Goal: Task Accomplishment & Management: Use online tool/utility

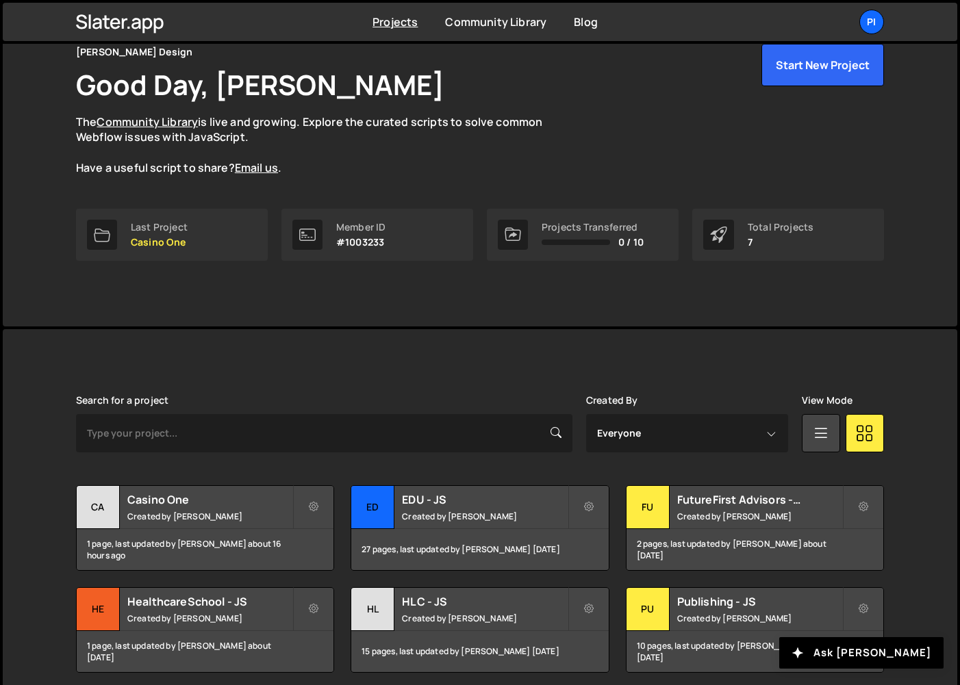
scroll to position [71, 0]
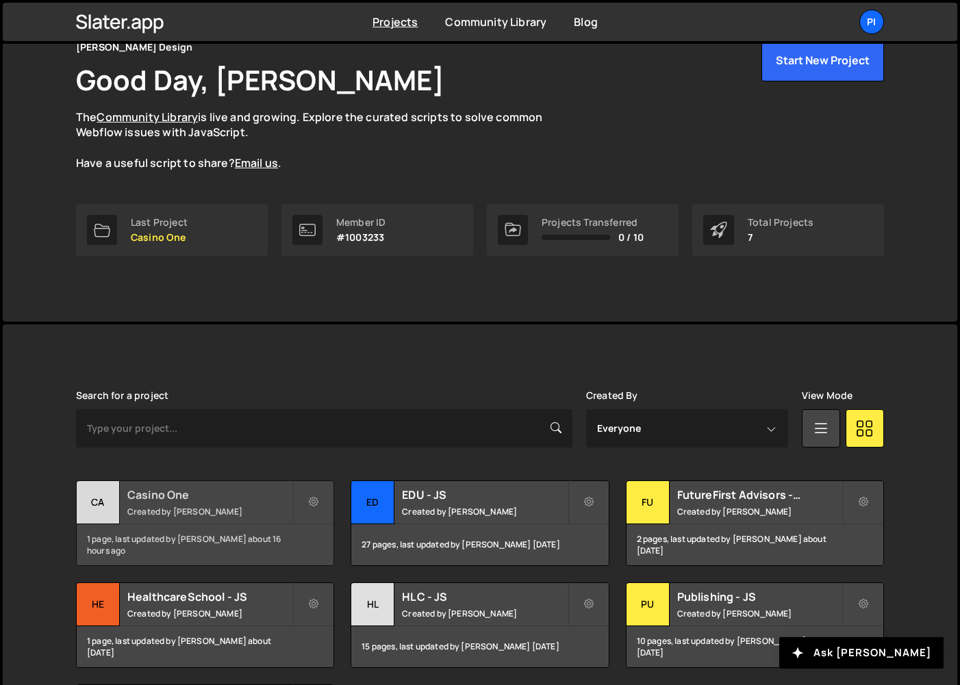
click at [107, 495] on div "Ca" at bounding box center [98, 502] width 43 height 43
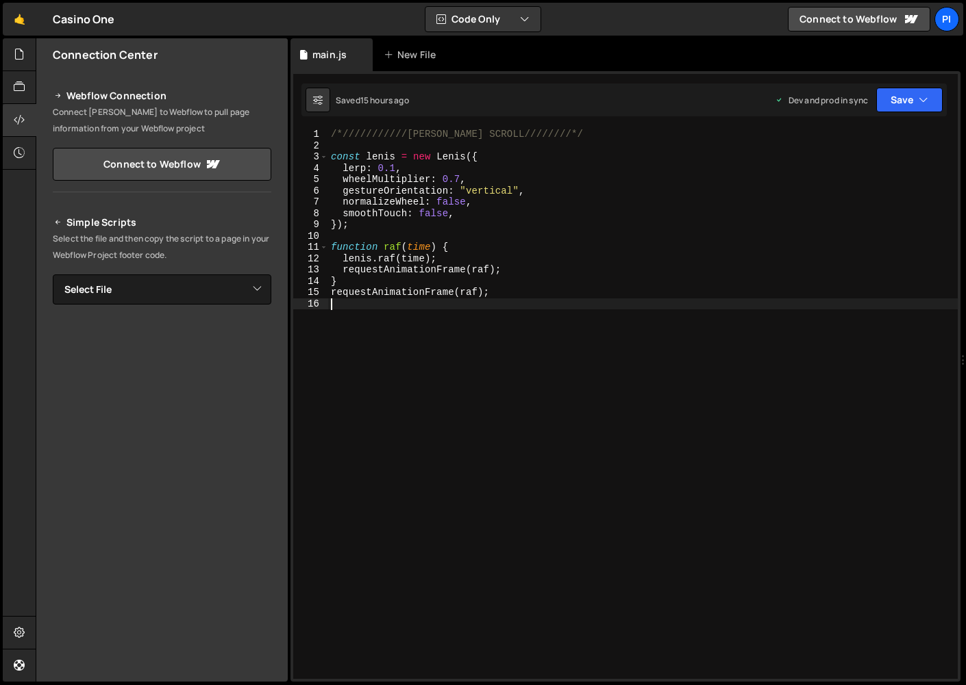
click at [437, 345] on div "/*///////////LENIS MOOTH SCROLL////////*/ const lenis = new Lenis ({ lerp : 0.1…" at bounding box center [642, 415] width 629 height 573
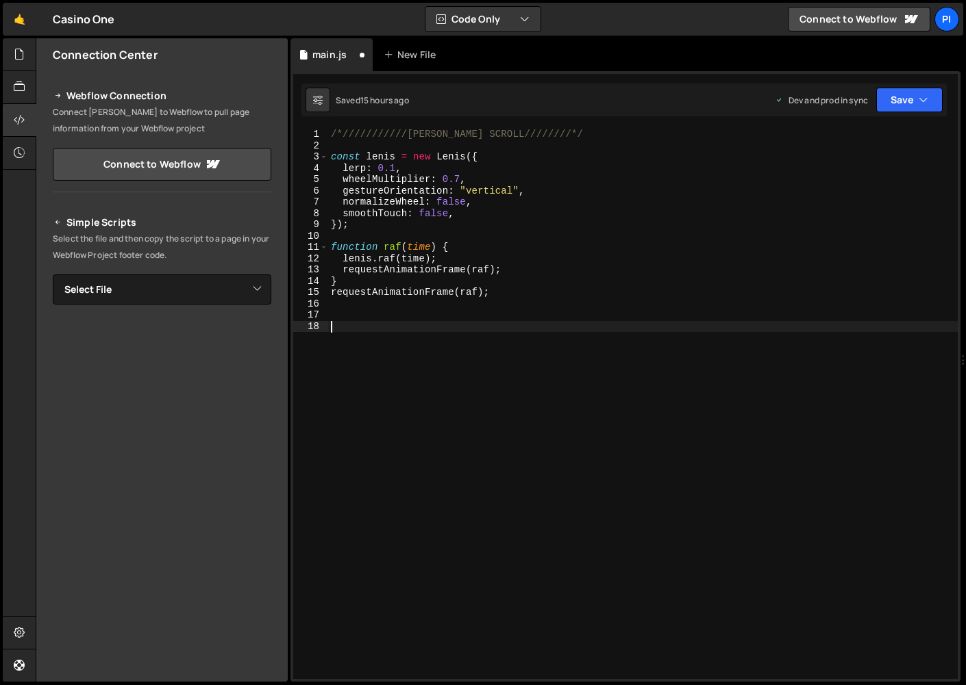
paste textarea "}"
type textarea "}"
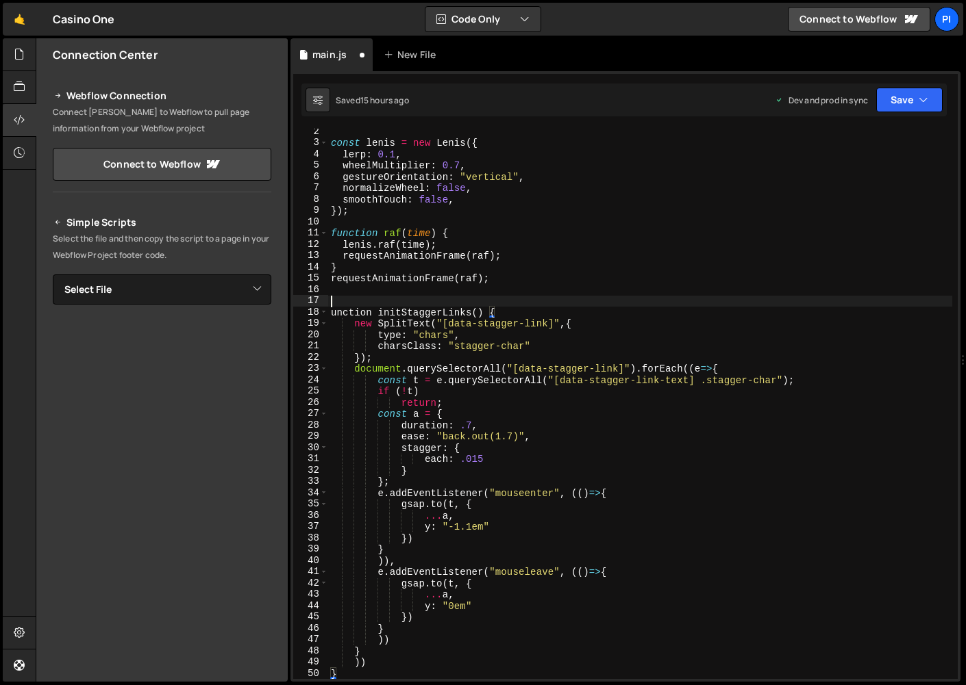
click at [408, 303] on div "const lenis = new Lenis ({ lerp : 0.1 , wheelMultiplier : 0.7 , gestureOrientat…" at bounding box center [640, 412] width 624 height 573
click at [328, 312] on div "const lenis = new Lenis ({ lerp : 0.1 , wheelMultiplier : 0.7 , gestureOrientat…" at bounding box center [640, 412] width 624 height 573
type textarea "function initStaggerLinks() {"
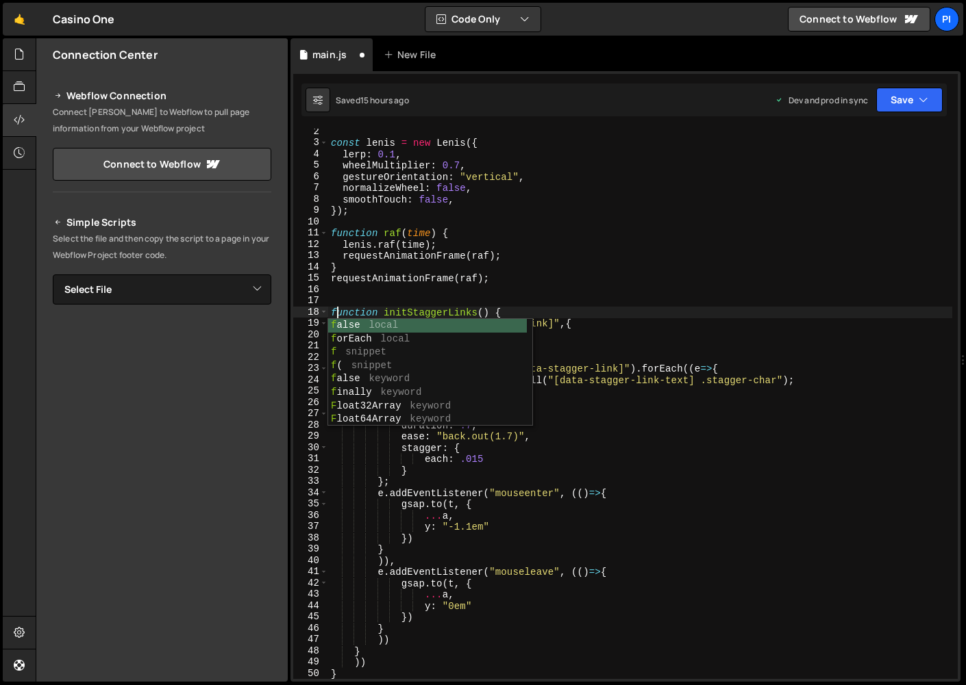
click at [359, 292] on div "const lenis = new Lenis ({ lerp : 0.1 , wheelMultiplier : 0.7 , gestureOrientat…" at bounding box center [640, 412] width 624 height 573
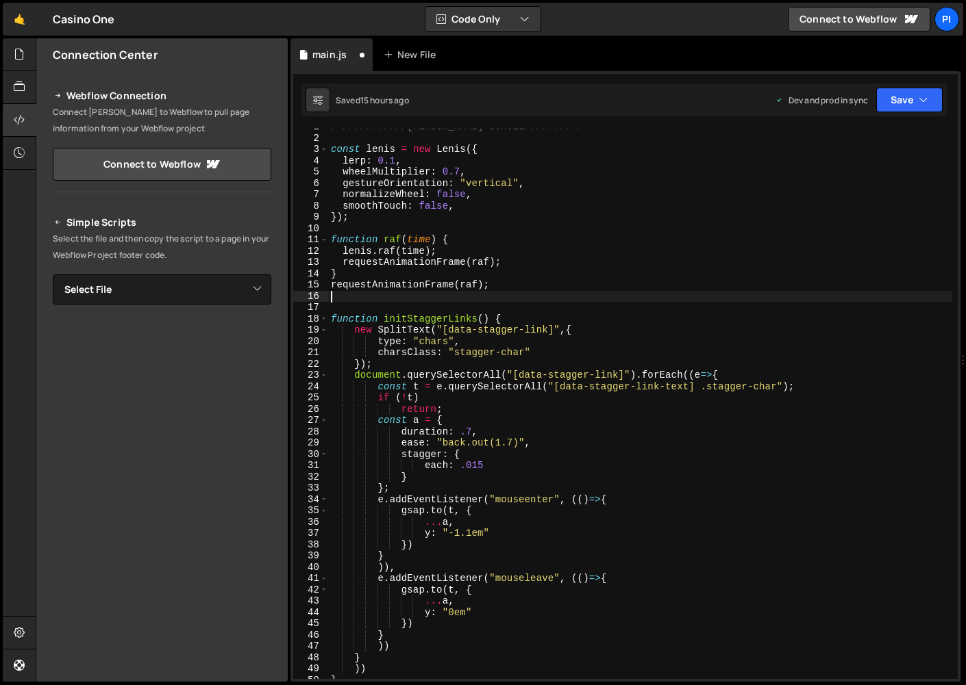
scroll to position [0, 0]
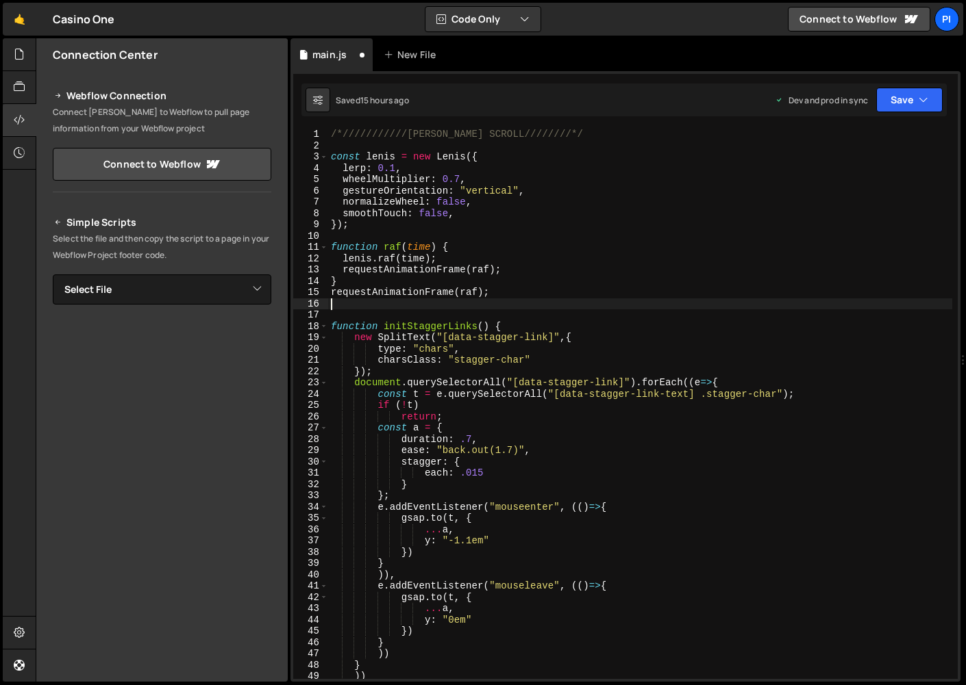
click at [427, 130] on div "/*///////////LENIS MOOTH SCROLL////////*/ const lenis = new Lenis ({ lerp : 0.1…" at bounding box center [640, 415] width 624 height 573
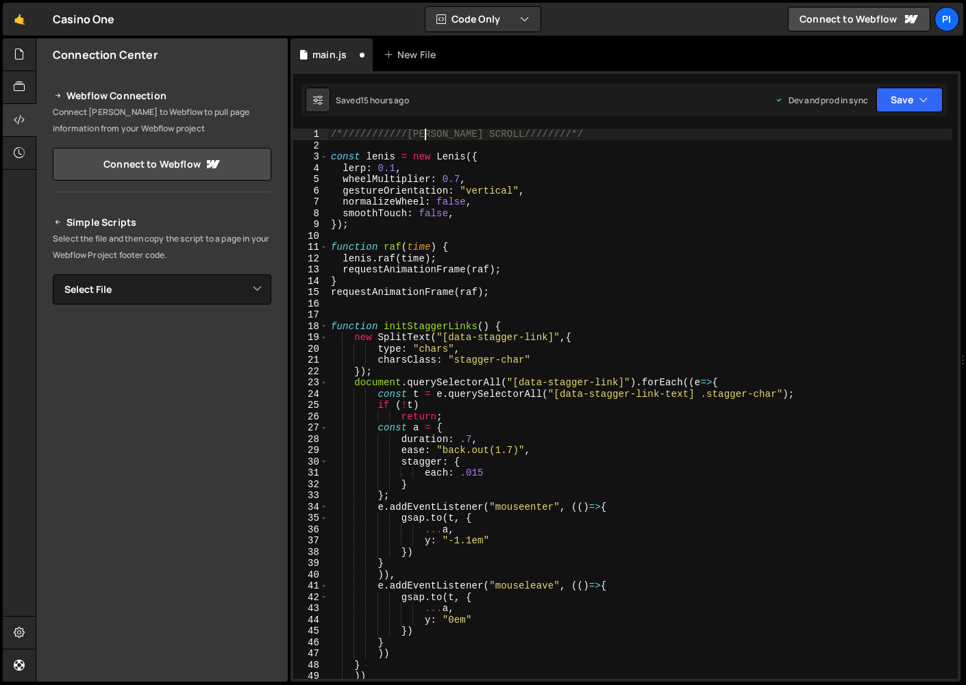
click at [427, 130] on div "/*///////////LENIS MOOTH SCROLL////////*/ const lenis = new Lenis ({ lerp : 0.1…" at bounding box center [640, 415] width 624 height 573
click at [427, 130] on div "/*///////////LENIS MOOTH SCROLL////////*/ const lenis = new Lenis ({ lerp : 0.1…" at bounding box center [640, 404] width 624 height 551
click at [427, 130] on div "/*///////////LENIS MOOTH SCROLL////////*/ const lenis = new Lenis ({ lerp : 0.1…" at bounding box center [640, 415] width 624 height 573
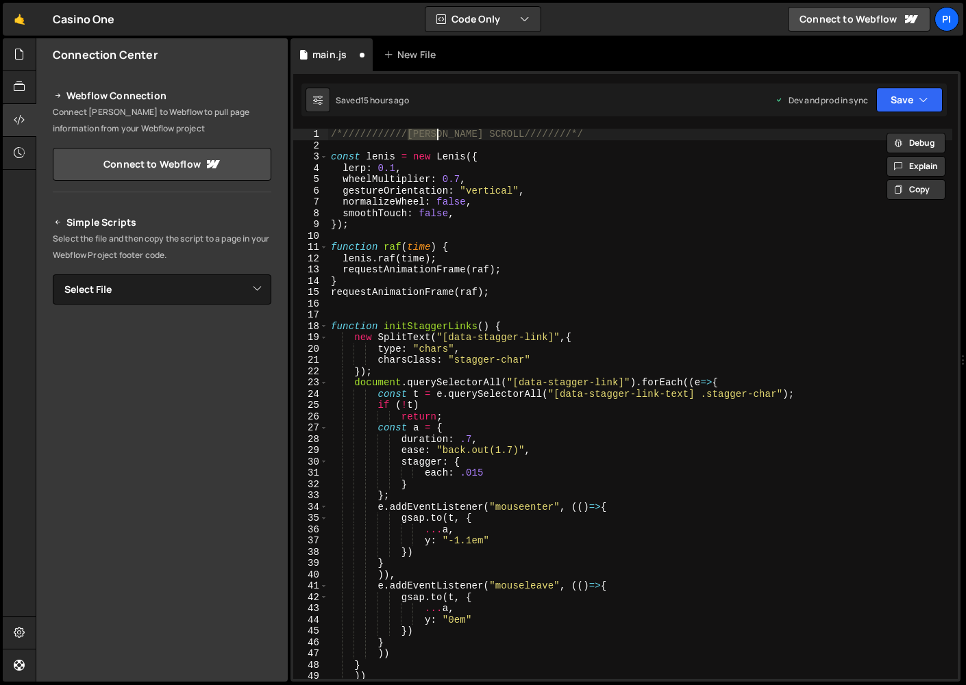
type textarea "/*///////////[PERSON_NAME] SCROLL////////*/"
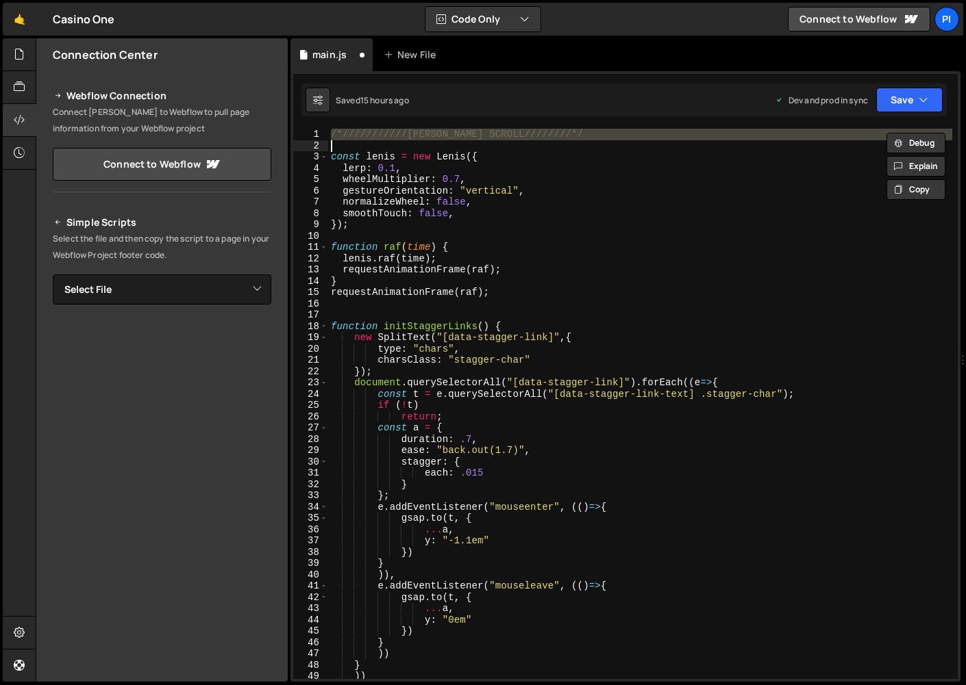
click at [429, 308] on div "/*///////////LENIS MOOTH SCROLL////////*/ const lenis = new Lenis ({ lerp : 0.1…" at bounding box center [640, 415] width 624 height 573
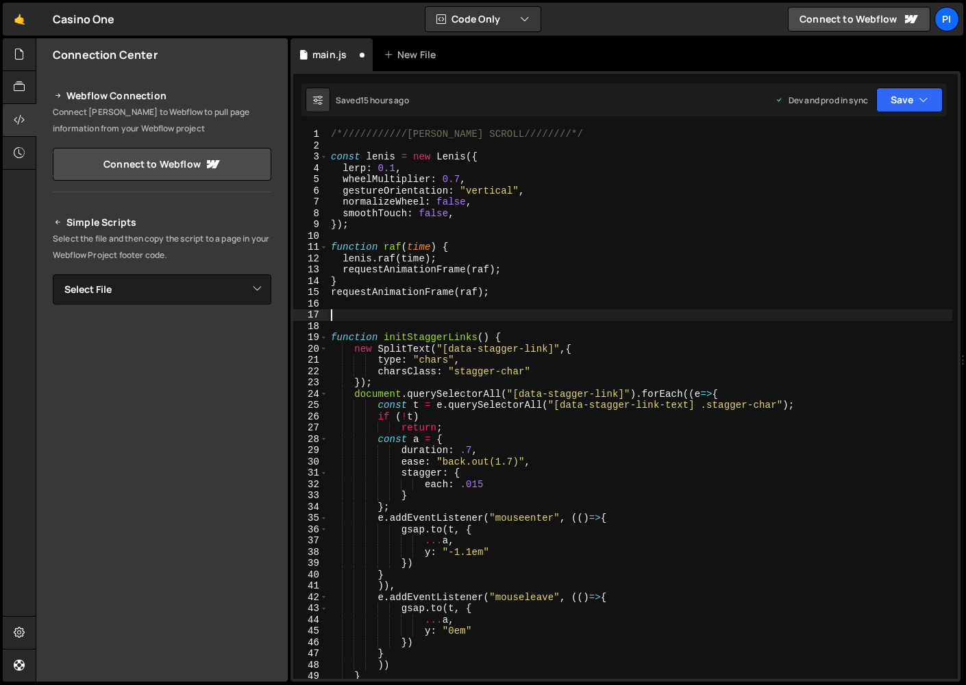
paste textarea "/*///////////[PERSON_NAME] SCROLL////////*/"
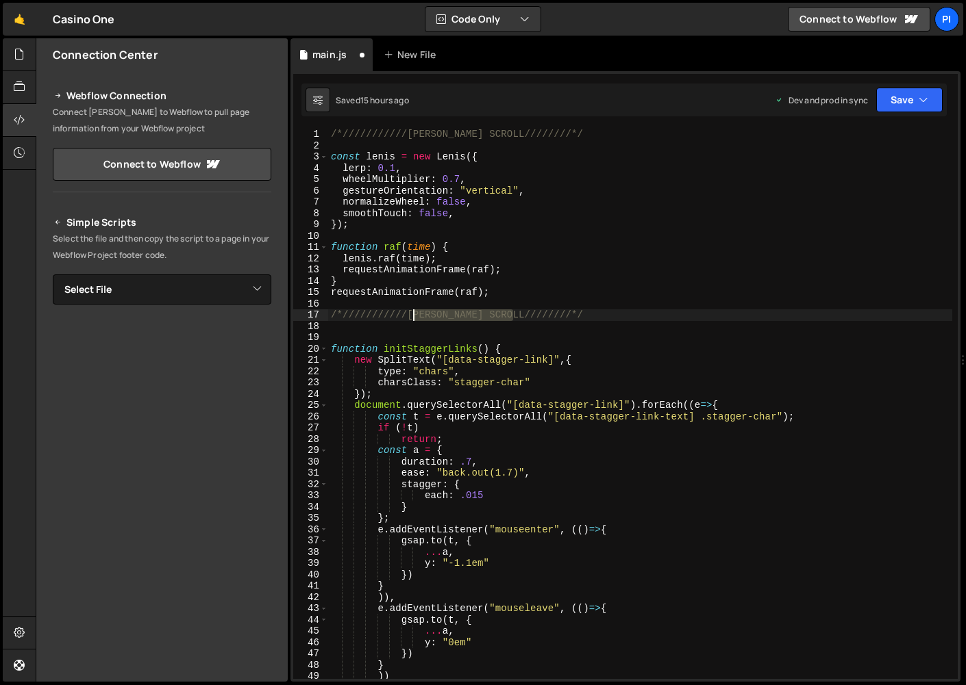
drag, startPoint x: 514, startPoint y: 314, endPoint x: 407, endPoint y: 313, distance: 107.5
click at [407, 313] on div "/*///////////LENIS MOOTH SCROLL////////*/ const lenis = new Lenis ({ lerp : 0.1…" at bounding box center [640, 415] width 624 height 573
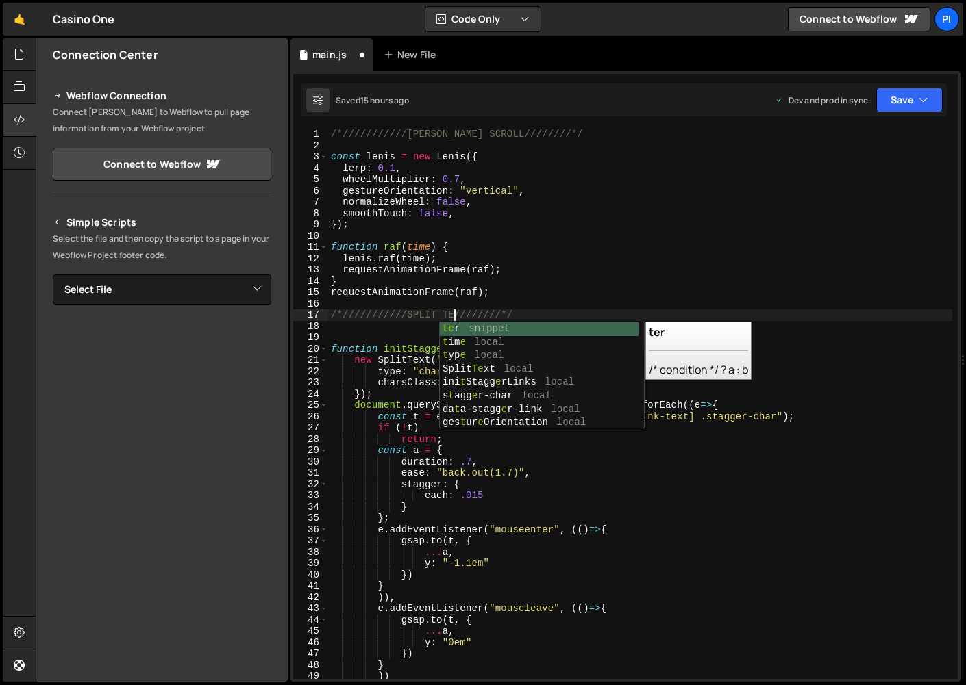
scroll to position [0, 9]
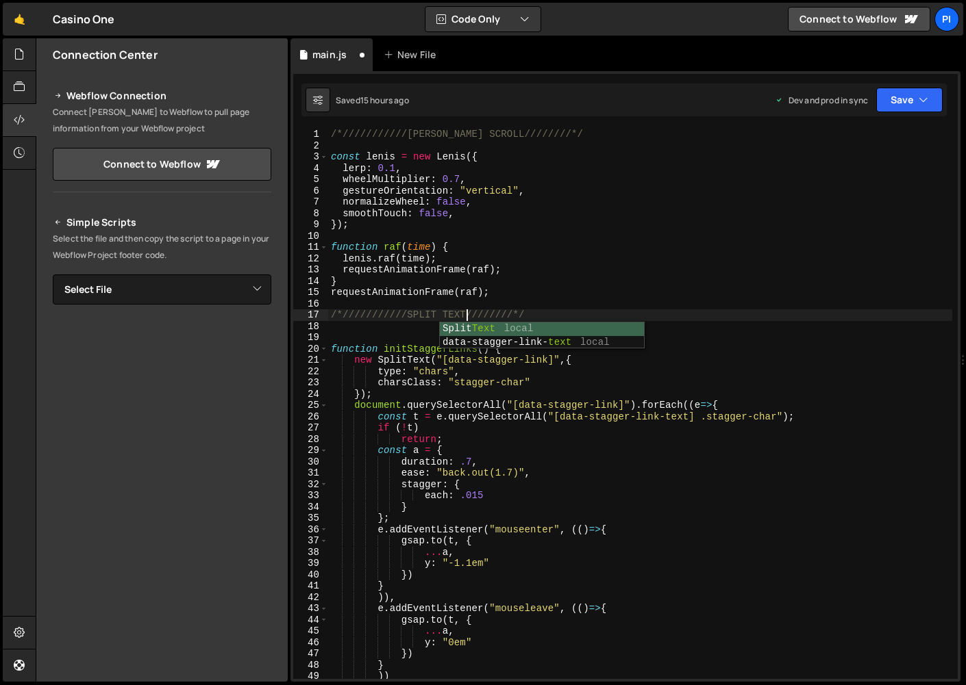
click at [598, 266] on div "/*///////////LENIS MOOTH SCROLL////////*/ const lenis = new Lenis ({ lerp : 0.1…" at bounding box center [640, 415] width 624 height 573
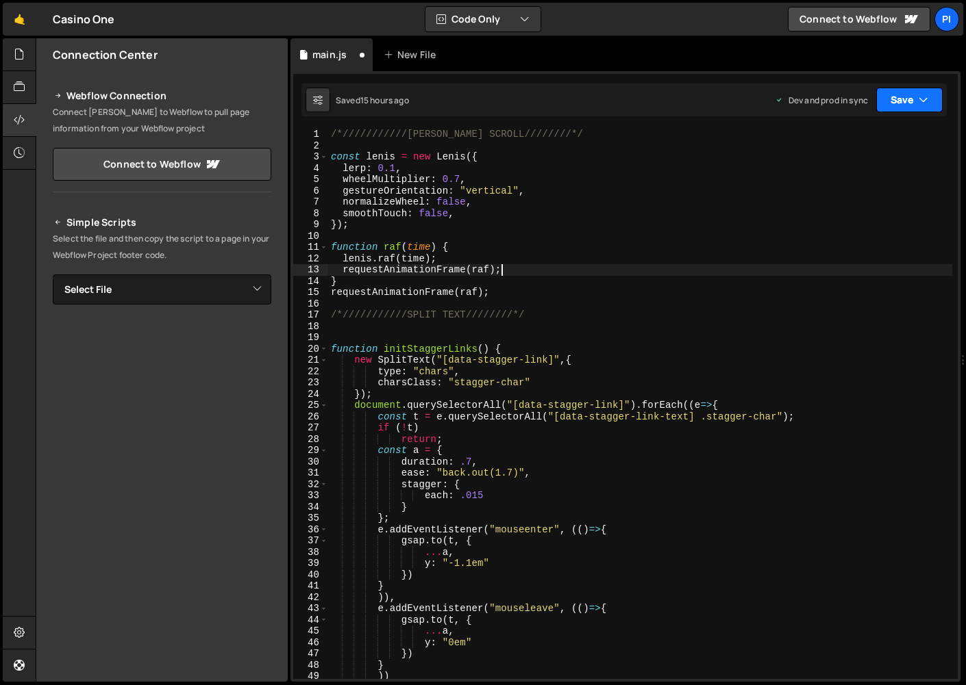
click at [913, 99] on button "Save" at bounding box center [909, 100] width 66 height 25
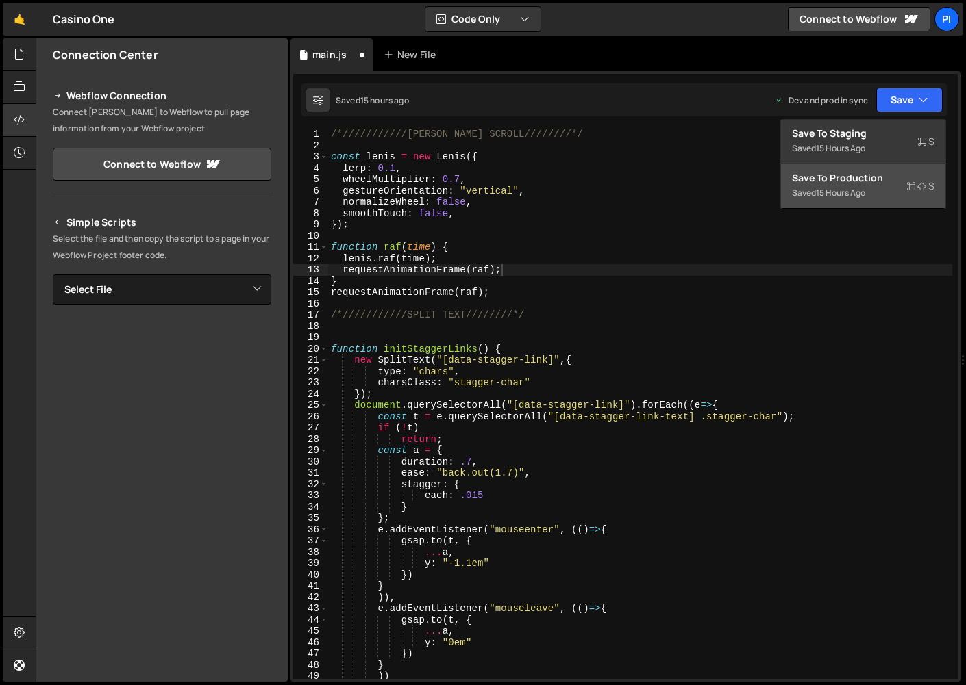
click at [860, 191] on div "15 hours ago" at bounding box center [840, 193] width 49 height 12
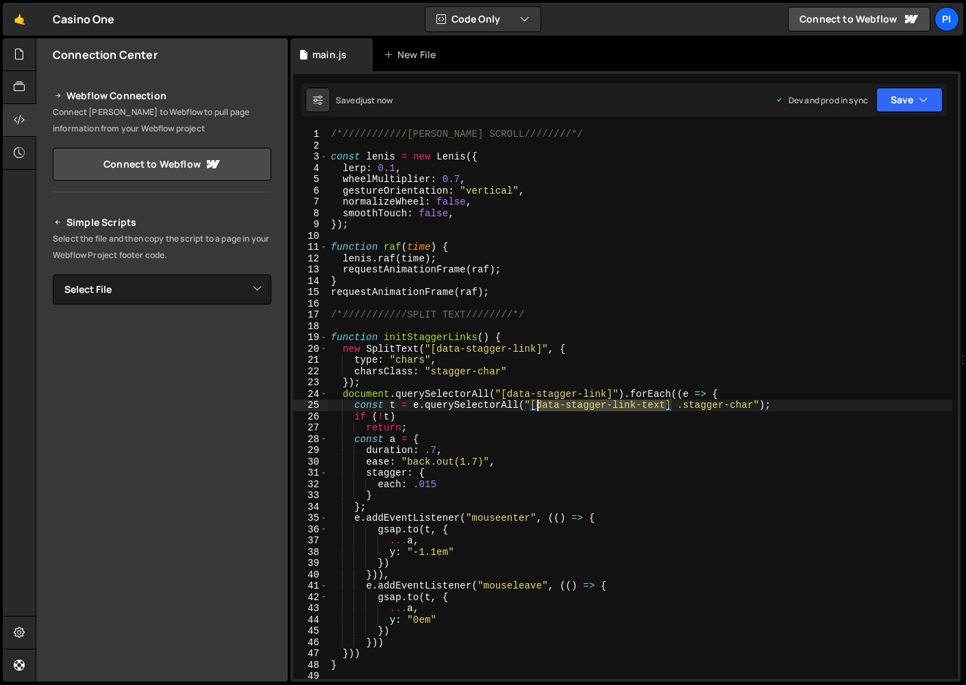
drag, startPoint x: 666, startPoint y: 404, endPoint x: 535, endPoint y: 401, distance: 131.5
click at [535, 401] on div "/*///////////LENIS MOOTH SCROLL////////*/ const lenis = new Lenis ({ lerp : 0.1…" at bounding box center [640, 415] width 624 height 573
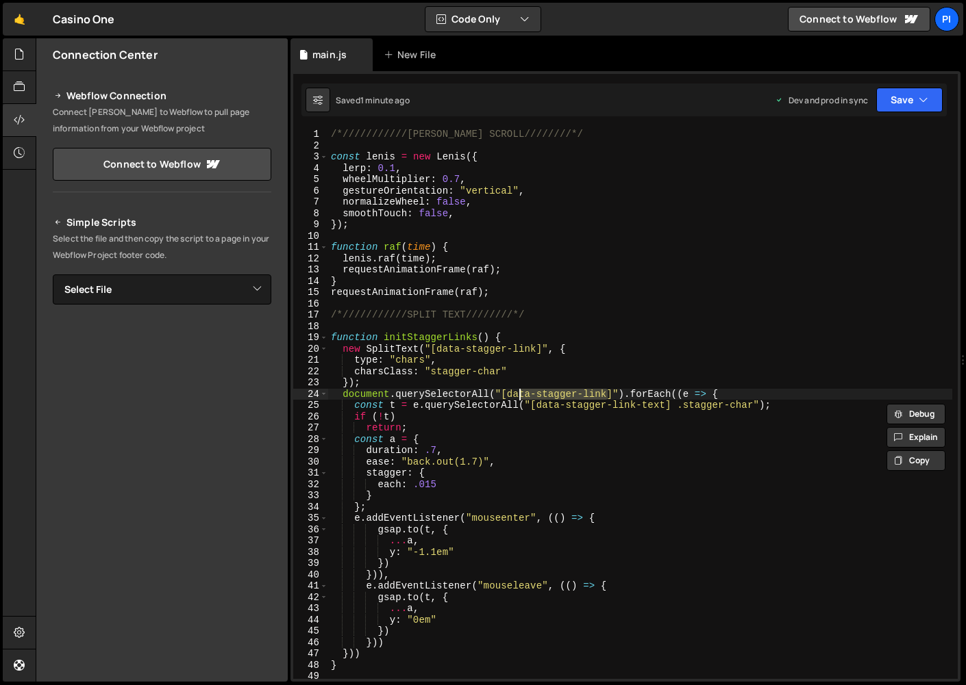
drag, startPoint x: 607, startPoint y: 392, endPoint x: 519, endPoint y: 391, distance: 88.3
click at [519, 391] on div "/*///////////LENIS MOOTH SCROLL////////*/ const lenis = new Lenis ({ lerp : 0.1…" at bounding box center [640, 415] width 624 height 573
drag, startPoint x: 609, startPoint y: 394, endPoint x: 512, endPoint y: 394, distance: 97.2
click at [512, 393] on div "/*///////////LENIS MOOTH SCROLL////////*/ const lenis = new Lenis ({ lerp : 0.1…" at bounding box center [640, 415] width 624 height 573
click at [909, 100] on button "Save" at bounding box center [909, 100] width 66 height 25
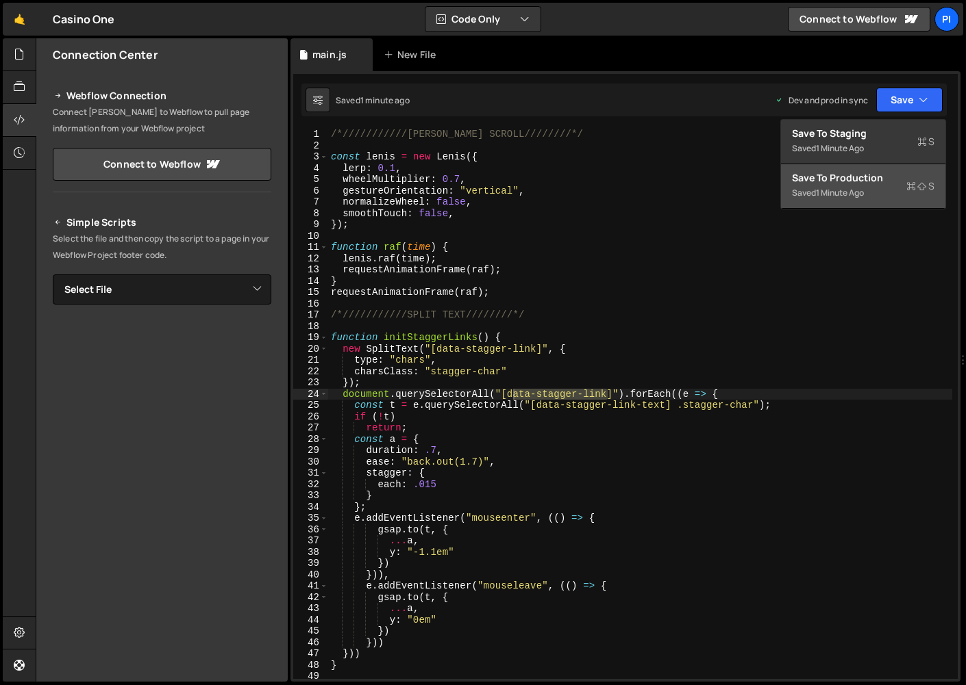
click at [869, 199] on button "Save to Production S Saved 1 minute ago" at bounding box center [863, 186] width 164 height 45
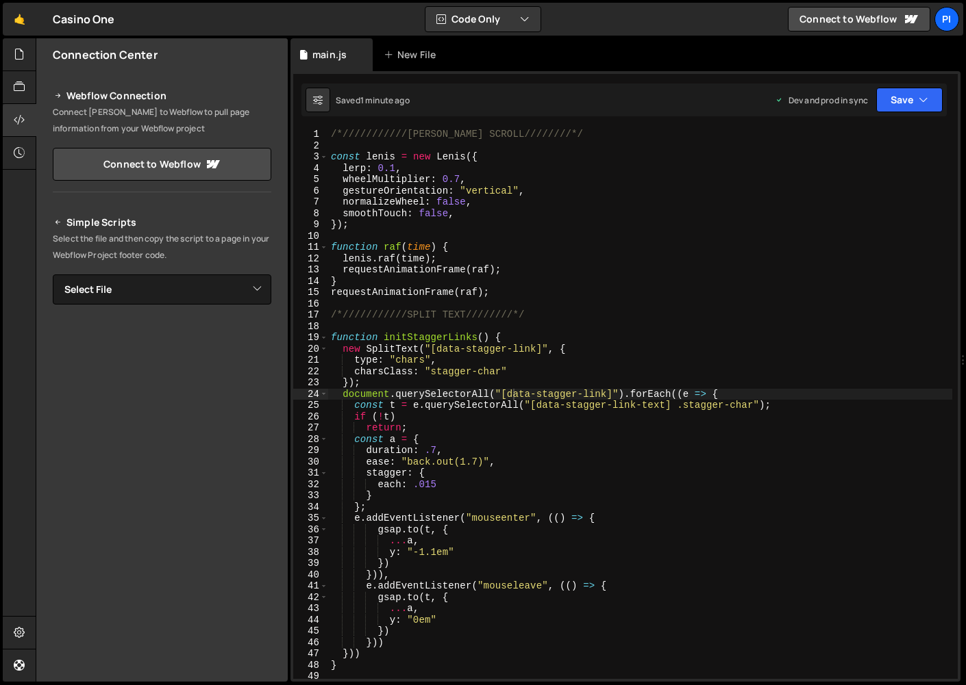
type textarea "const t = e.querySelectorAll("[data-stagger-link-text] .stagger-char");"
drag, startPoint x: 665, startPoint y: 403, endPoint x: 538, endPoint y: 402, distance: 126.7
click at [538, 402] on div "/*///////////LENIS MOOTH SCROLL////////*/ const lenis = new Lenis ({ lerp : 0.1…" at bounding box center [640, 415] width 624 height 573
click at [899, 116] on div "const t = e.querySelectorAll("[data-stagger-link-text] .stagger-char"); 1 2 3 4…" at bounding box center [625, 376] width 670 height 611
click at [903, 101] on button "Save" at bounding box center [909, 100] width 66 height 25
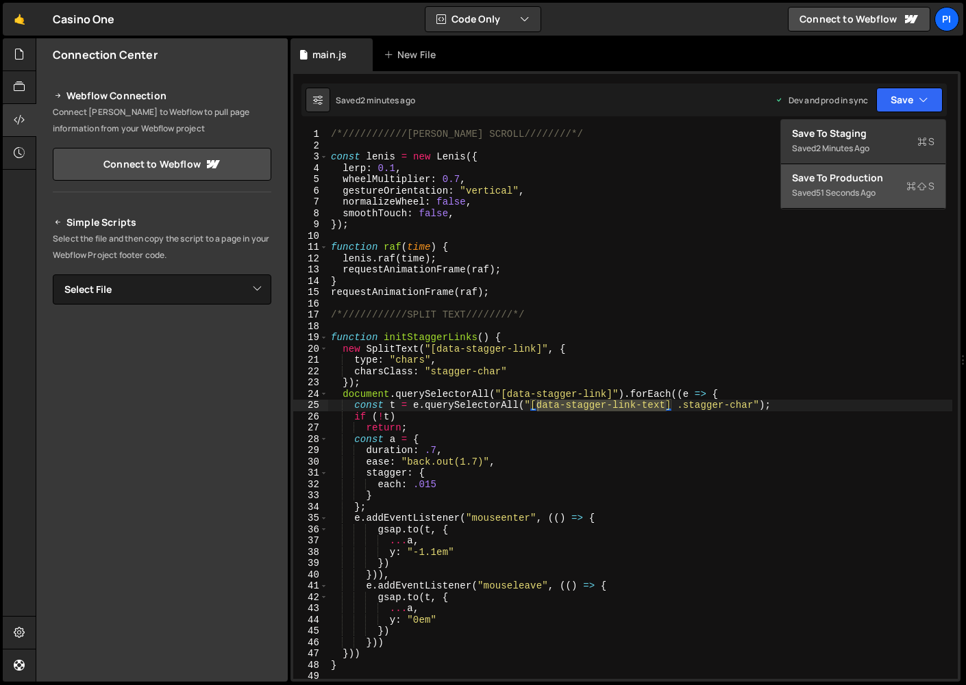
click at [879, 170] on button "Save to Production S Saved 51 seconds ago" at bounding box center [863, 186] width 164 height 45
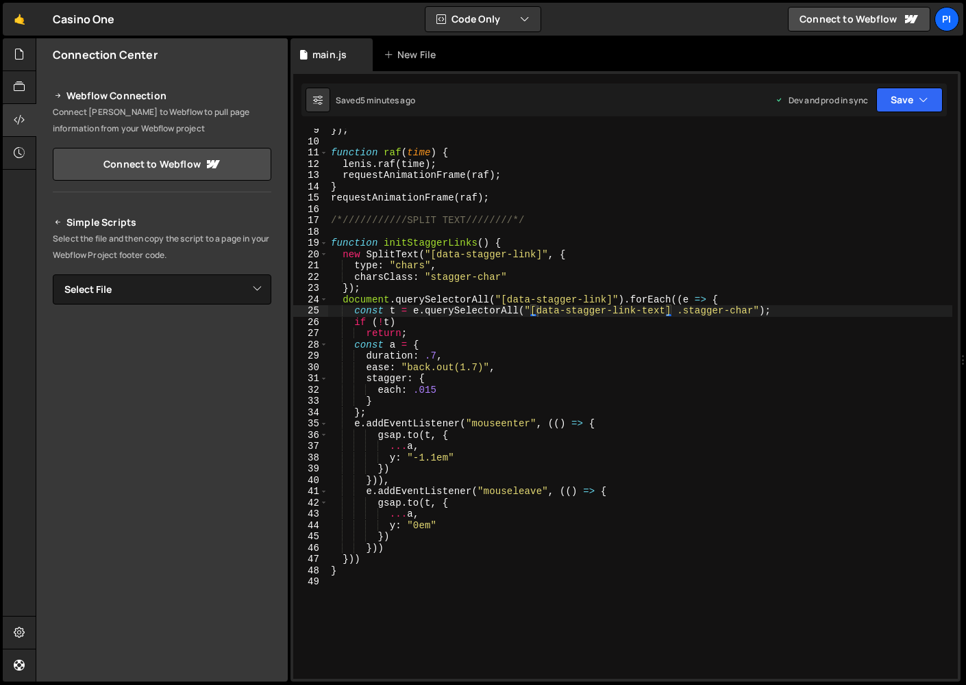
scroll to position [0, 0]
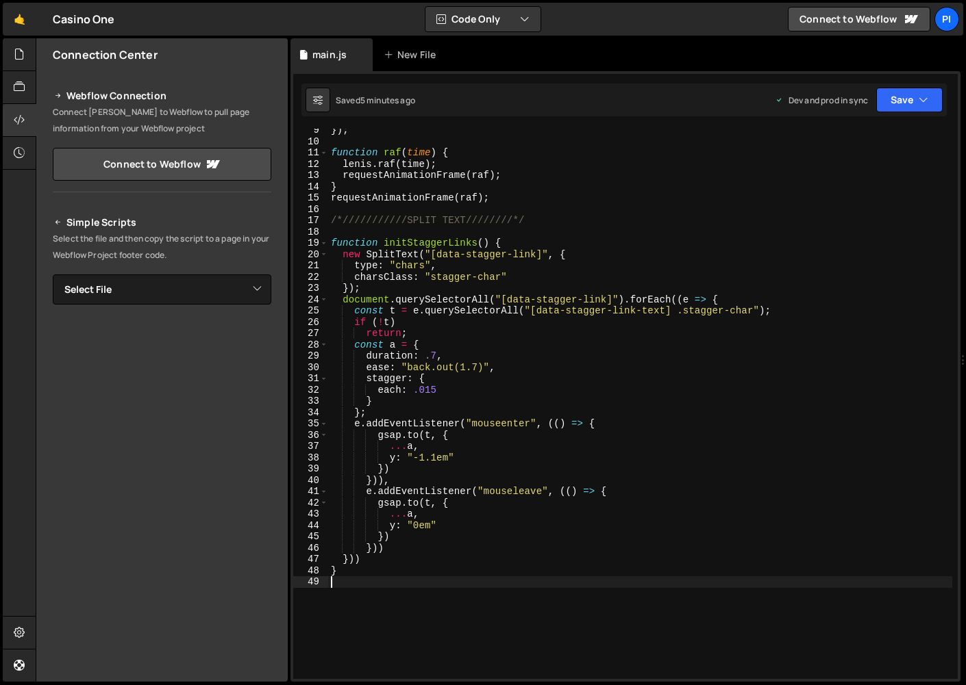
click at [460, 581] on div "}) ; function raf ( time ) { lenis . raf ( time ) ; requestAnimationFrame ( raf…" at bounding box center [640, 411] width 624 height 573
paste textarea "initStaggerLinks(),"
click at [354, 575] on div "}) ; function raf ( time ) { lenis . raf ( time ) ; requestAnimationFrame ( raf…" at bounding box center [640, 411] width 624 height 573
click at [394, 605] on div "}) ; function raf ( time ) { lenis . raf ( time ) ; requestAnimationFrame ( raf…" at bounding box center [640, 411] width 624 height 573
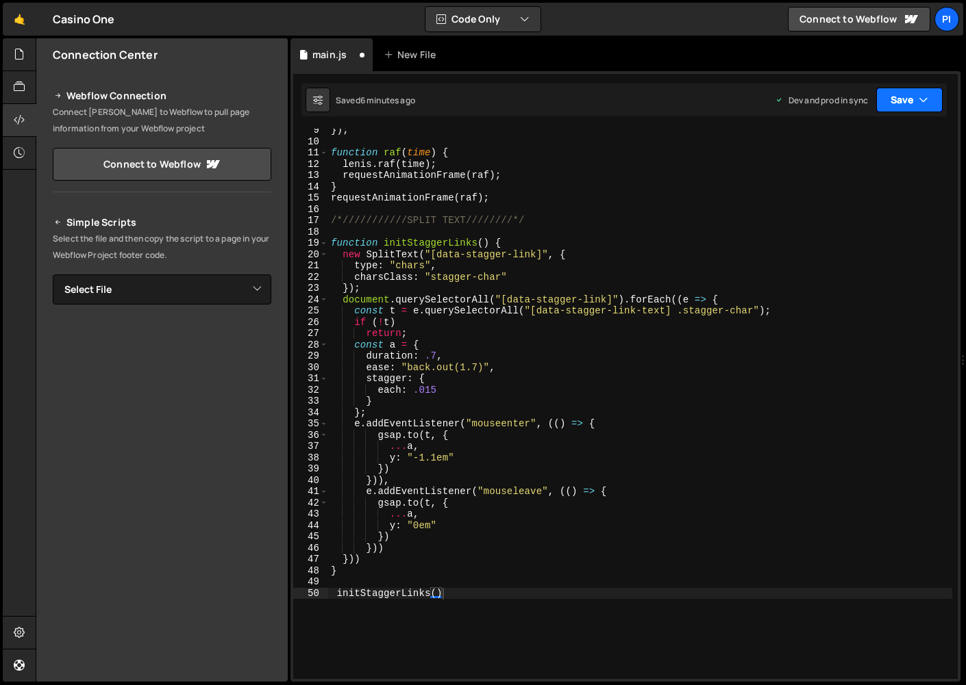
click at [884, 101] on button "Save" at bounding box center [909, 100] width 66 height 25
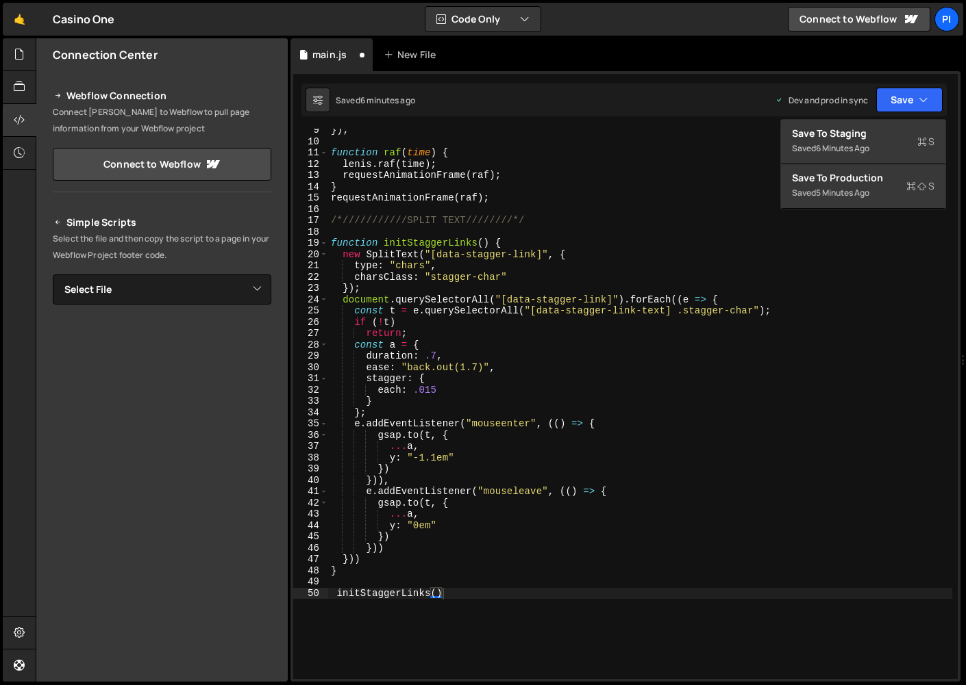
click at [579, 590] on div "}) ; function raf ( time ) { lenis . raf ( time ) ; requestAnimationFrame ( raf…" at bounding box center [640, 411] width 624 height 573
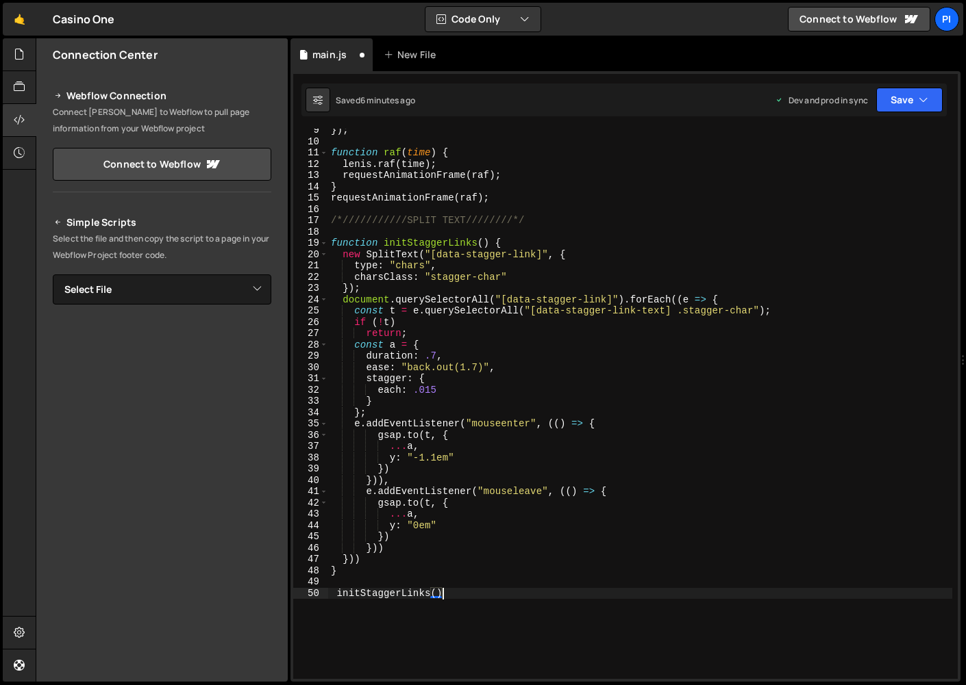
scroll to position [0, 8]
type textarea "initStaggerLinks();"
click at [900, 108] on button "Save" at bounding box center [909, 100] width 66 height 25
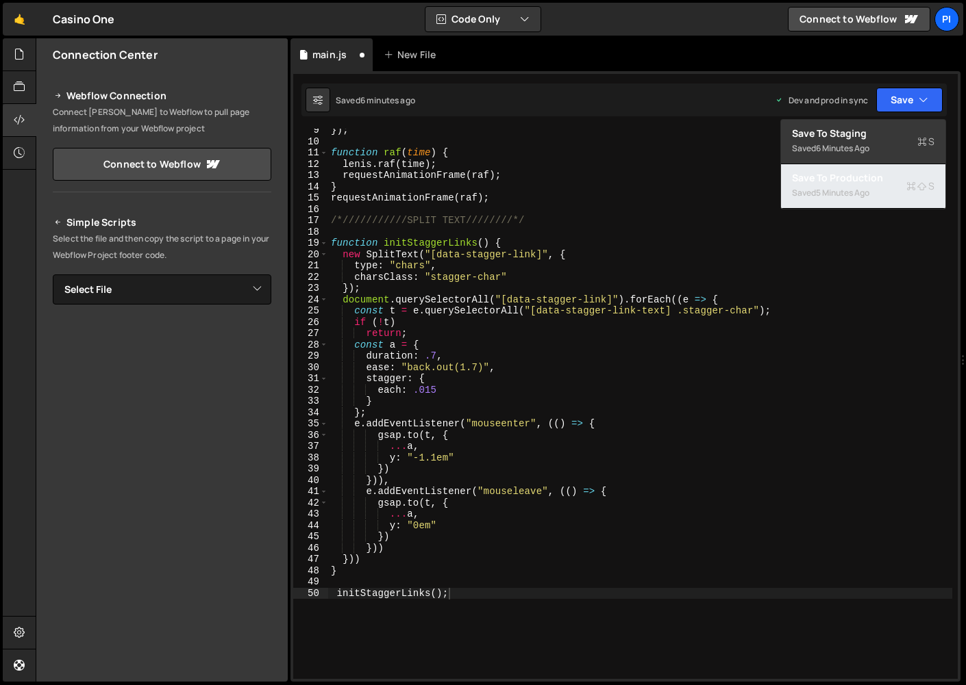
click at [867, 199] on div "Saved 5 minutes ago" at bounding box center [863, 193] width 142 height 16
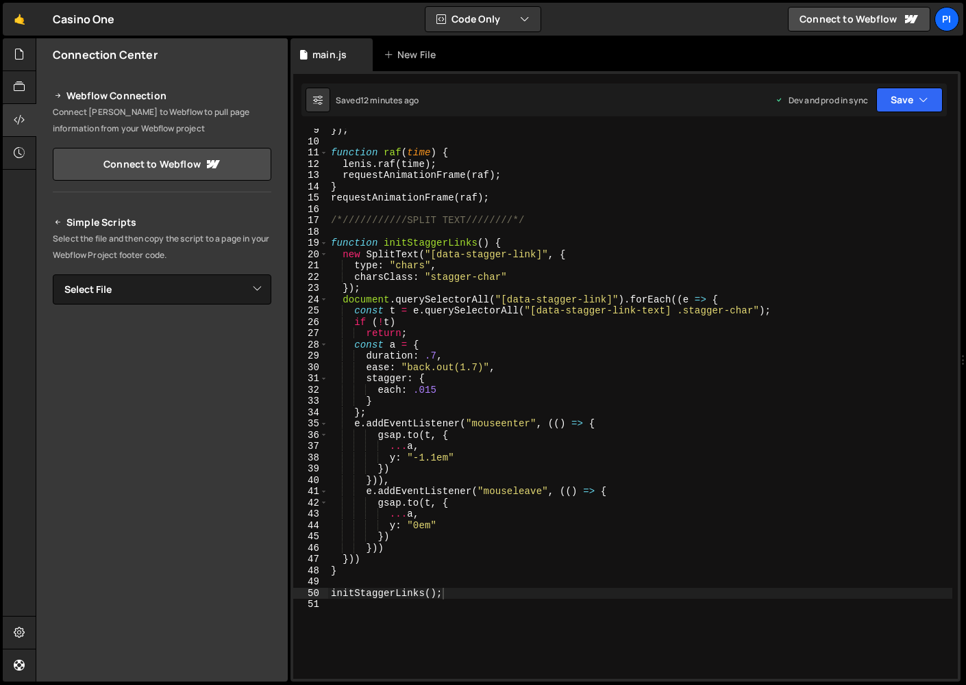
click at [65, 20] on div "Casino One ⚠️ Code is being edited in another browser" at bounding box center [84, 19] width 62 height 16
click at [8, 14] on link "🤙" at bounding box center [20, 19] width 34 height 33
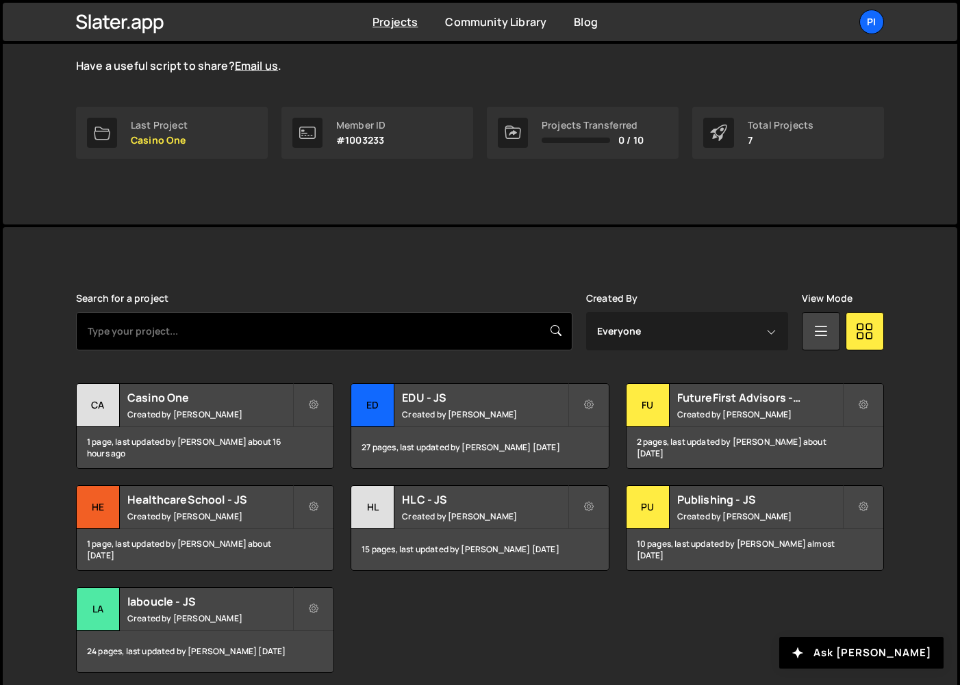
scroll to position [170, 0]
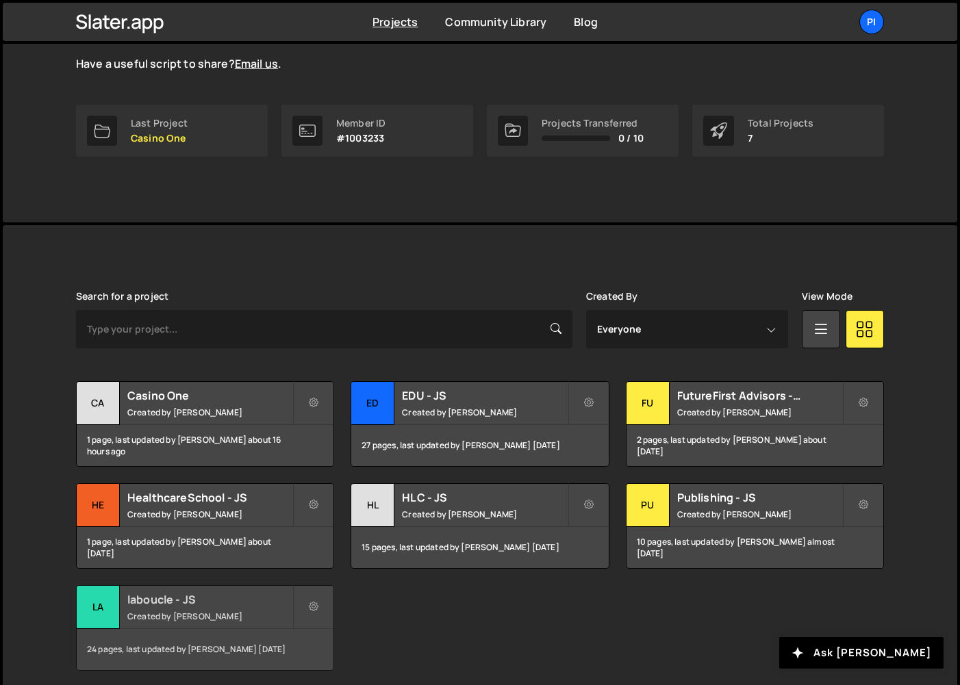
click at [102, 608] on div "la" at bounding box center [98, 607] width 43 height 43
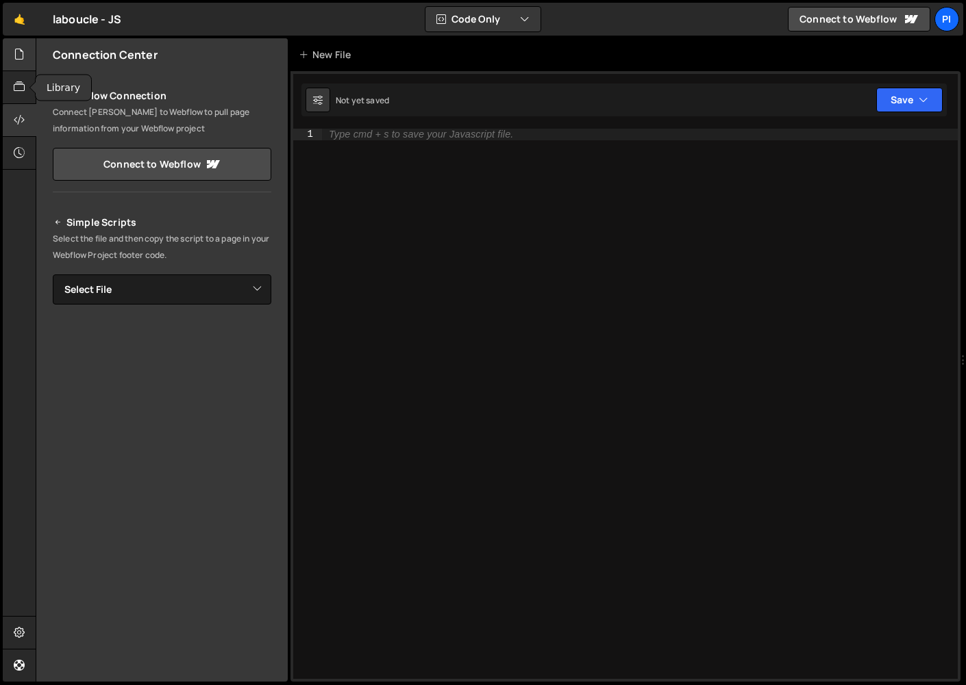
click at [22, 54] on icon at bounding box center [19, 54] width 11 height 15
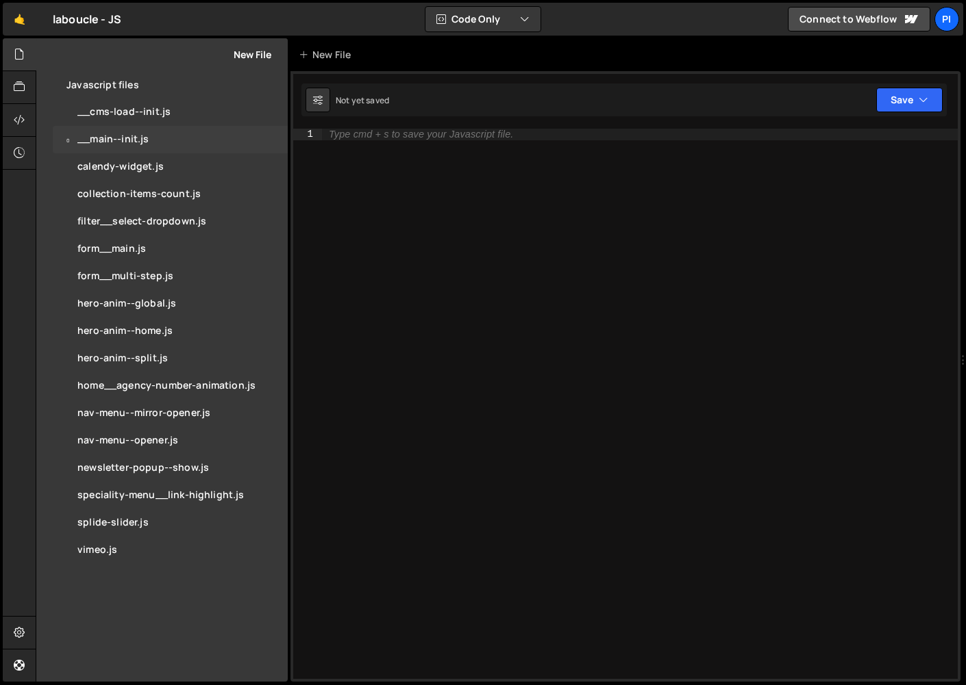
click at [140, 129] on div "0 __main--init.js 0" at bounding box center [170, 139] width 235 height 27
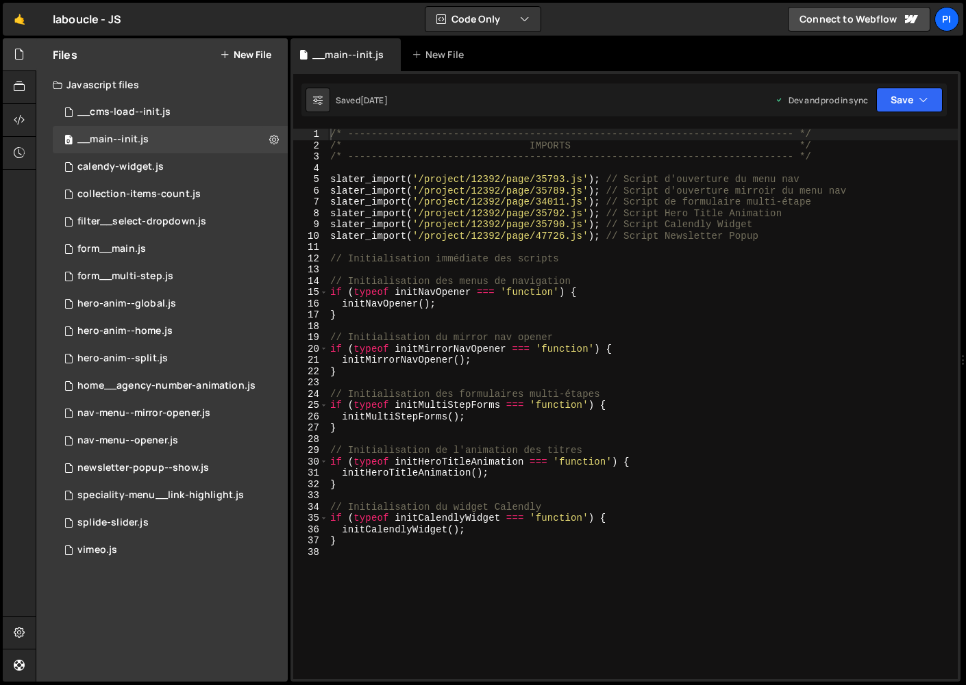
scroll to position [3050, 0]
click at [21, 18] on link "🤙" at bounding box center [20, 19] width 34 height 33
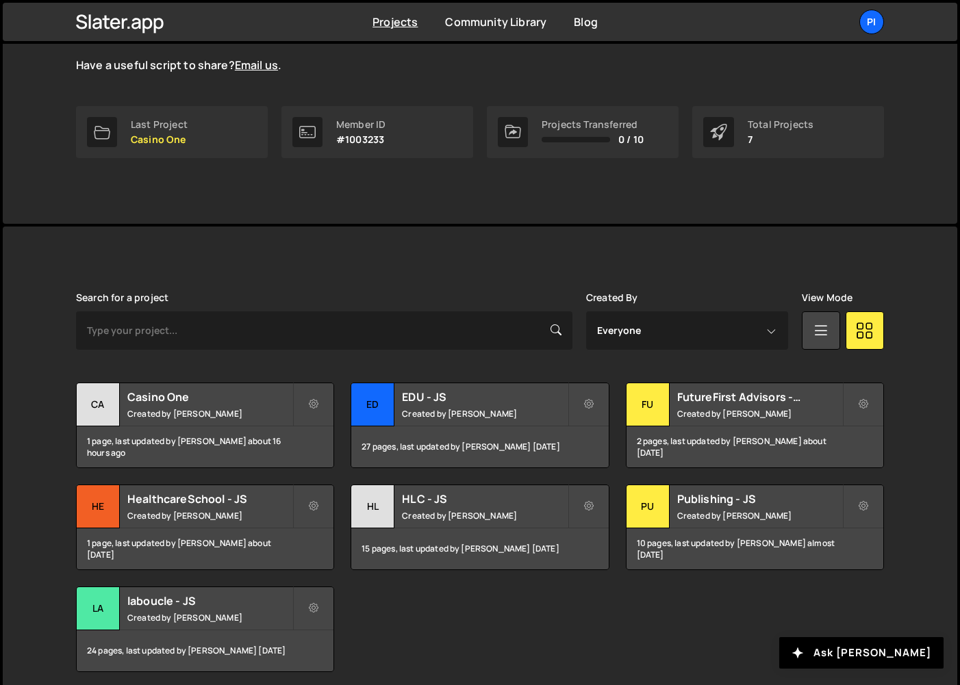
scroll to position [223, 0]
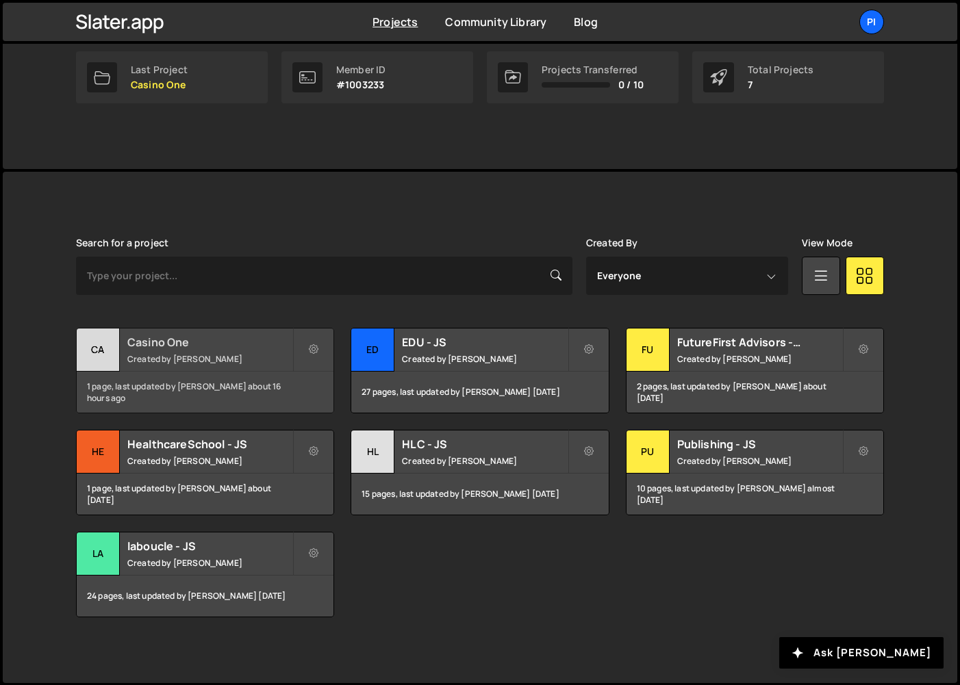
click at [90, 361] on div "Ca" at bounding box center [98, 350] width 43 height 43
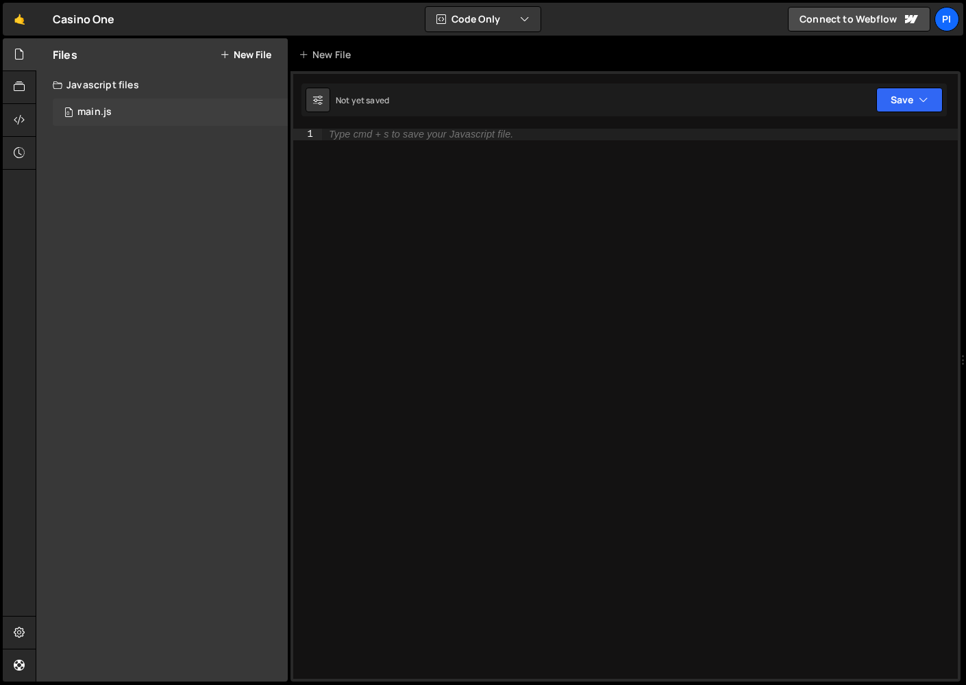
click at [103, 119] on div "0 main.js 0" at bounding box center [170, 112] width 235 height 27
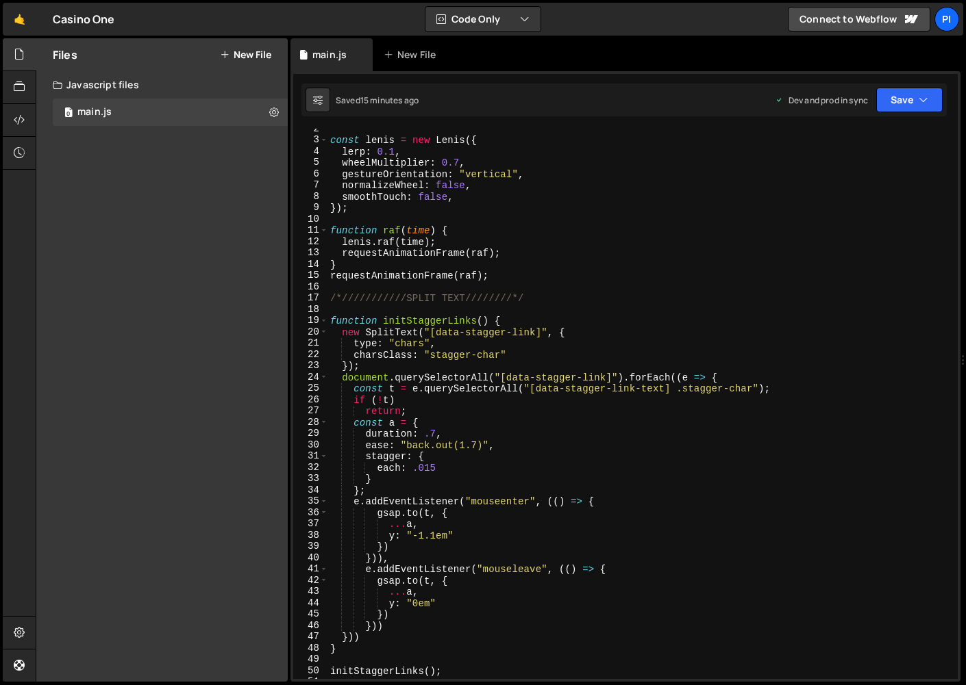
scroll to position [16, 0]
type textarea "charsClass: "stagger-char""
drag, startPoint x: 501, startPoint y: 355, endPoint x: 430, endPoint y: 357, distance: 70.5
click at [430, 357] on div "const [PERSON_NAME] = new [PERSON_NAME] ({ lerp : 0.1 , wheelMultiplier : 0.7 ,…" at bounding box center [639, 409] width 624 height 573
